Goal: Obtain resource: Download file/media

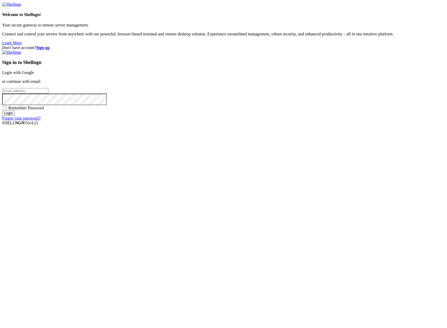
click at [48, 94] on input "email" at bounding box center [25, 91] width 46 height 6
type input "[PERSON_NAME][EMAIL_ADDRESS][DOMAIN_NAME]"
click at [2, 110] on input "Login" at bounding box center [8, 113] width 13 height 6
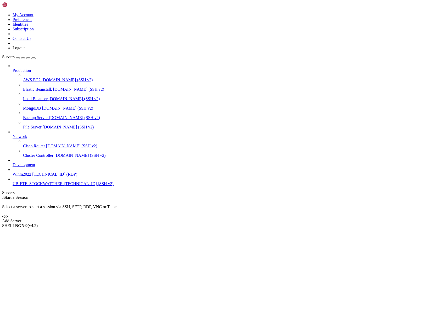
click at [33, 186] on span "UB-ETF_STOCKWATCHER" at bounding box center [38, 183] width 50 height 4
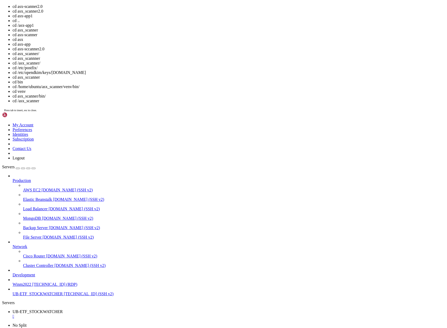
scroll to position [15, 0]
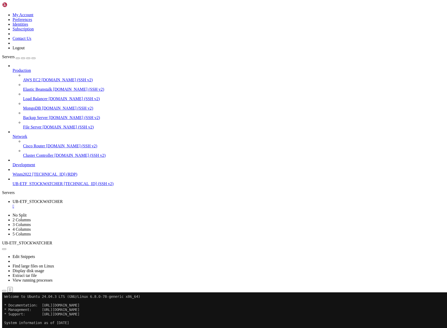
drag, startPoint x: 92, startPoint y: 490, endPoint x: 40, endPoint y: 490, distance: 51.6
copy span "[URL][TECHNICAL_ID]"
click at [64, 186] on span "[TECHNICAL_ID] (SSH v2)" at bounding box center [89, 183] width 50 height 4
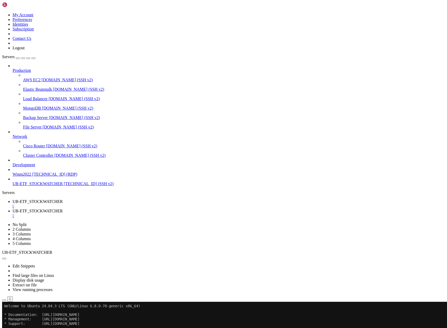
scroll to position [0, 0]
drag, startPoint x: 9, startPoint y: 576, endPoint x: 62, endPoint y: 580, distance: 53.1
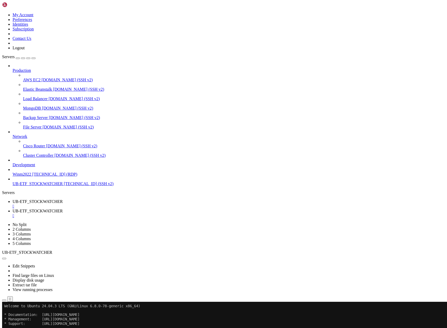
scroll to position [1907, 0]
drag, startPoint x: 8, startPoint y: 440, endPoint x: 58, endPoint y: 445, distance: 50.0
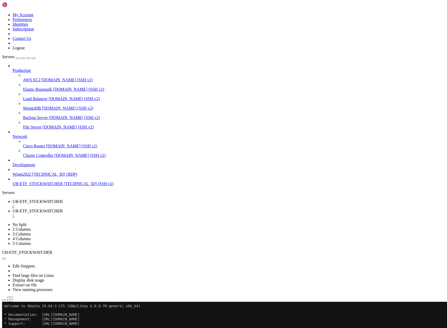
scroll to position [2043, 0]
drag, startPoint x: 65, startPoint y: 523, endPoint x: 139, endPoint y: 523, distance: 73.9
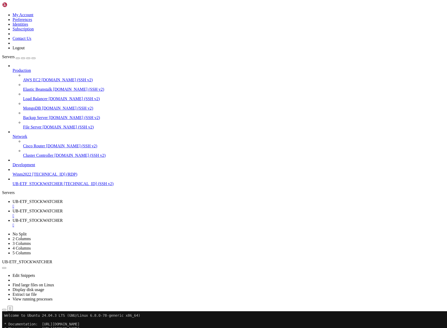
click at [63, 209] on span "UB-ETF_STOCKWATCHER" at bounding box center [38, 211] width 50 height 4
click at [63, 218] on span "UB-ETF_STOCKWATCHER" at bounding box center [38, 220] width 50 height 4
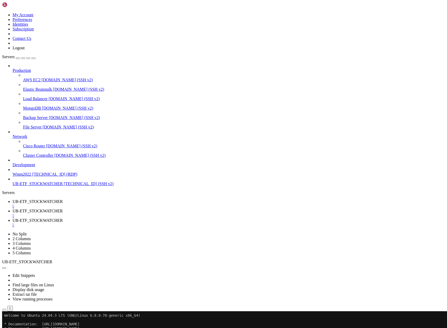
type input "/home/ubuntu/asx-scanner2.0"
click at [370, 199] on ul "UB-ETF_STOCKWATCHER  UB-ETF_STOCKWATCHER  UB-ETF_STOCKWATCHER " at bounding box center [223, 213] width 443 height 28
